Goal: Transaction & Acquisition: Purchase product/service

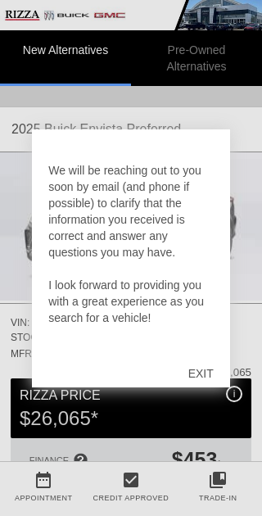
scroll to position [131, 0]
click at [207, 369] on div "EXIT" at bounding box center [201, 373] width 58 height 49
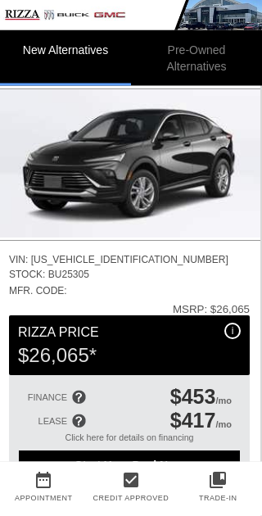
scroll to position [70, 2]
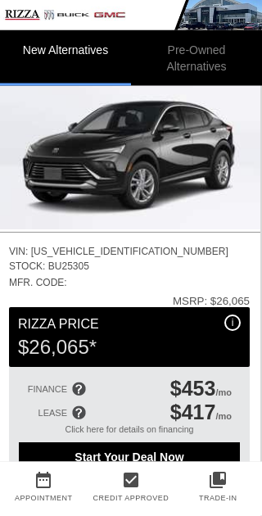
click at [128, 463] on span "Start Your Deal Now" at bounding box center [129, 457] width 199 height 13
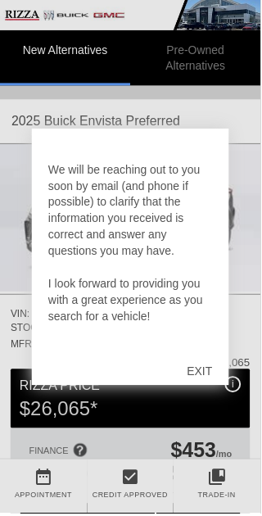
scroll to position [131, 0]
click at [209, 372] on div "EXIT" at bounding box center [201, 373] width 58 height 49
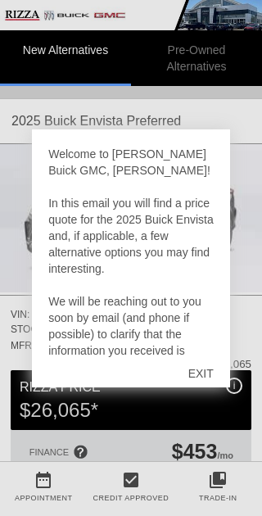
click at [209, 374] on div "EXIT" at bounding box center [201, 373] width 58 height 49
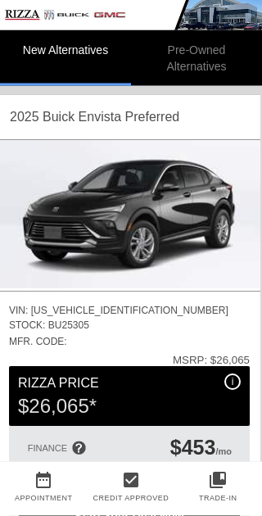
scroll to position [0, 2]
